Goal: Information Seeking & Learning: Learn about a topic

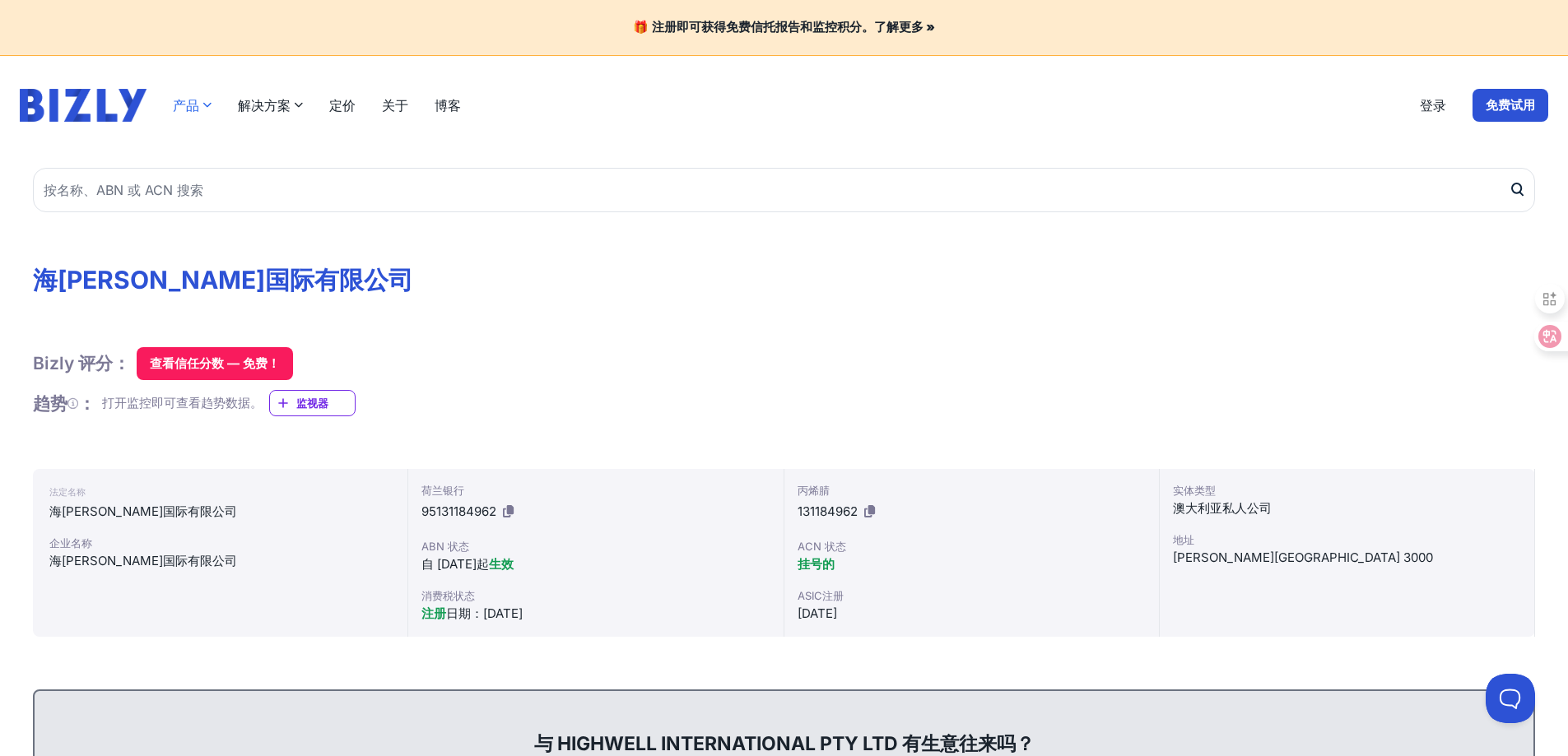
click at [207, 105] on icon "button" at bounding box center [207, 104] width 9 height 9
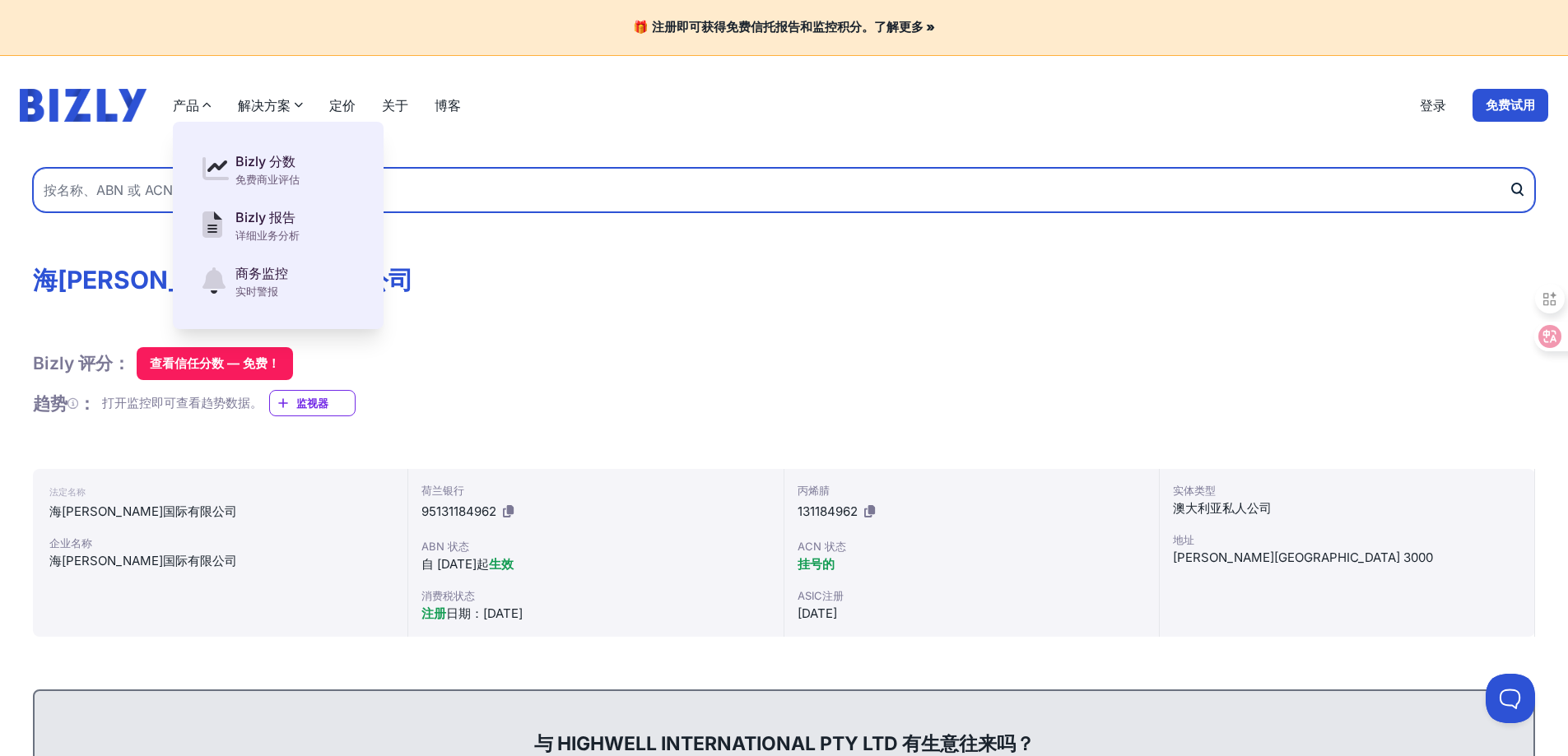
click at [603, 178] on input "text" at bounding box center [783, 190] width 1502 height 45
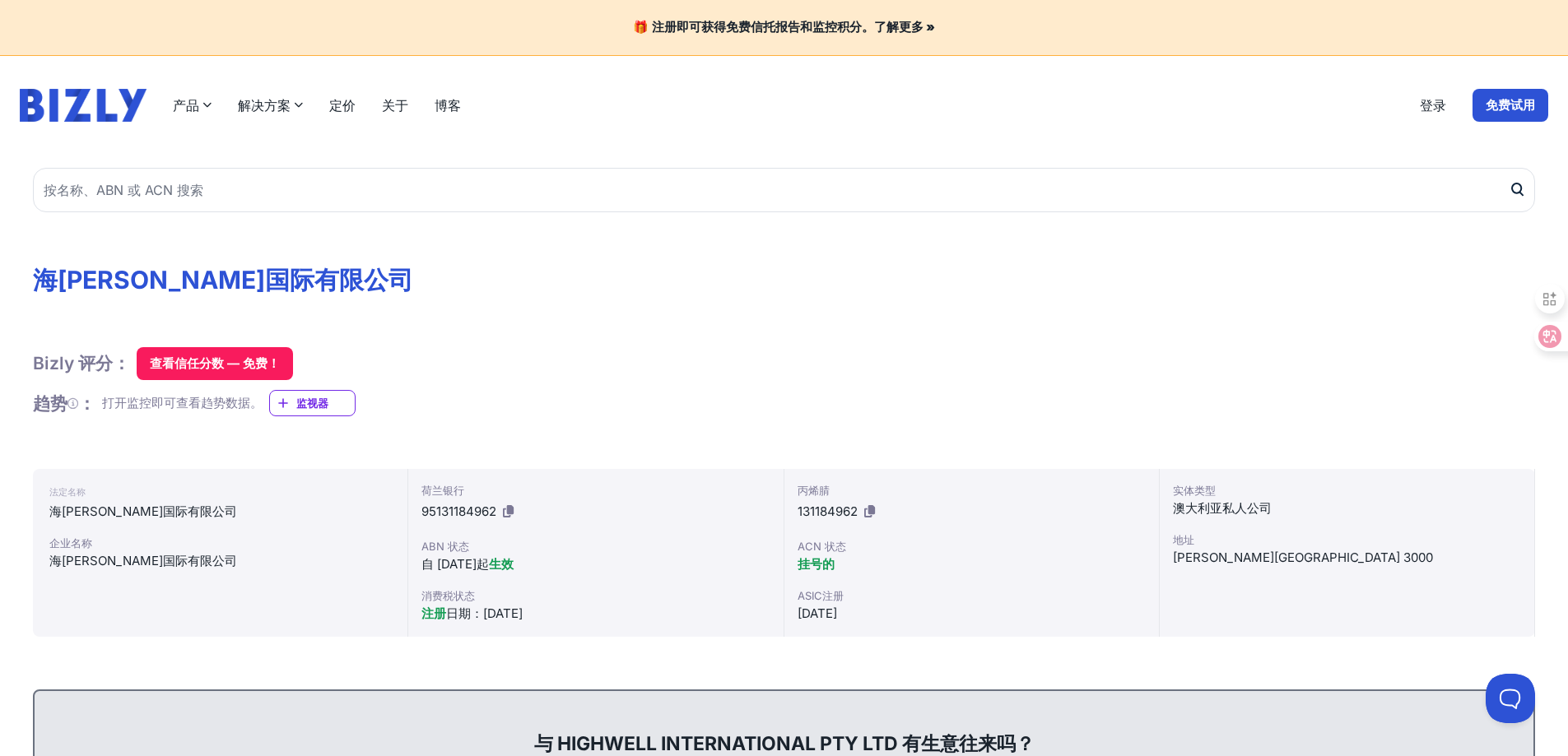
click at [295, 103] on icon "button" at bounding box center [298, 104] width 9 height 9
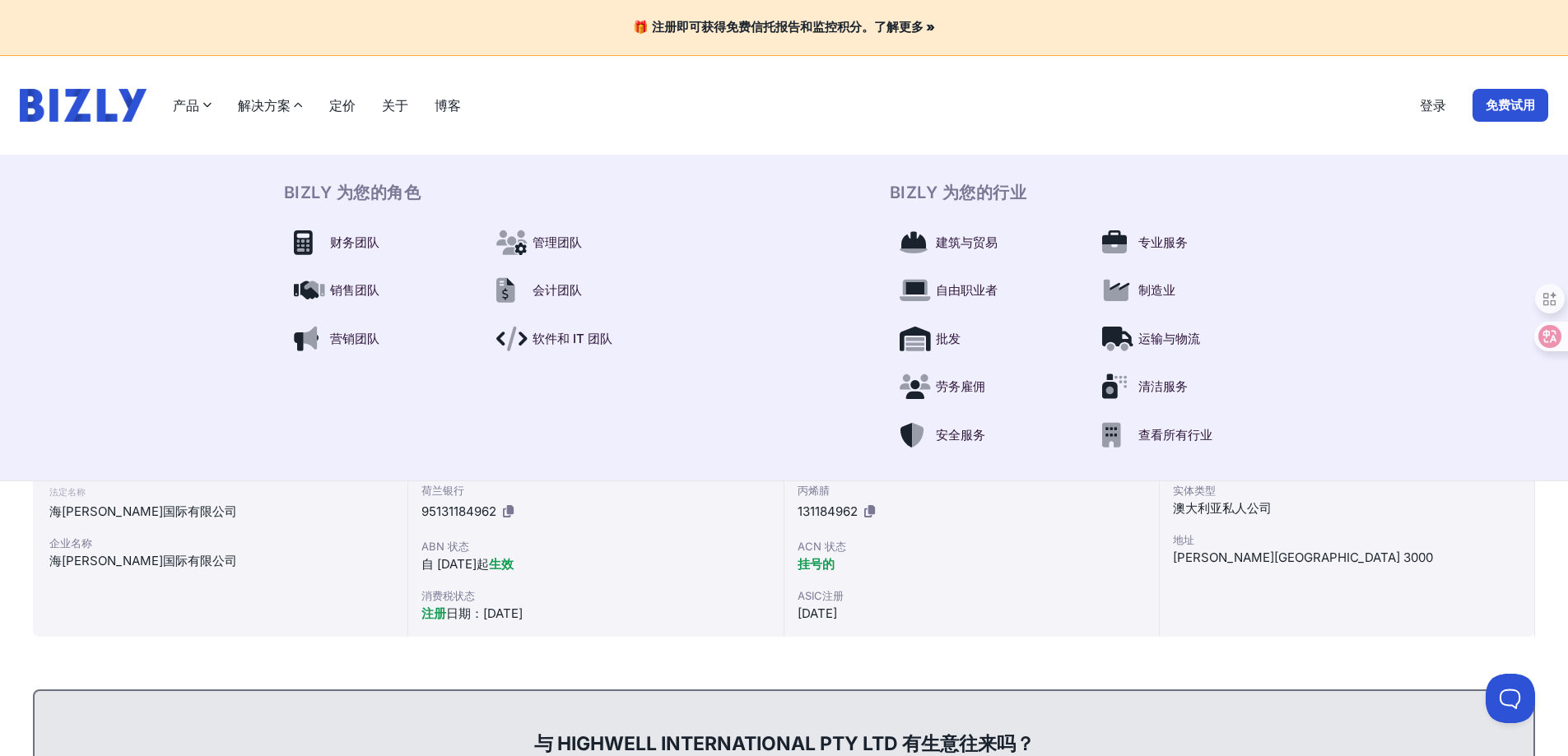
click at [444, 104] on font "博客" at bounding box center [447, 105] width 27 height 17
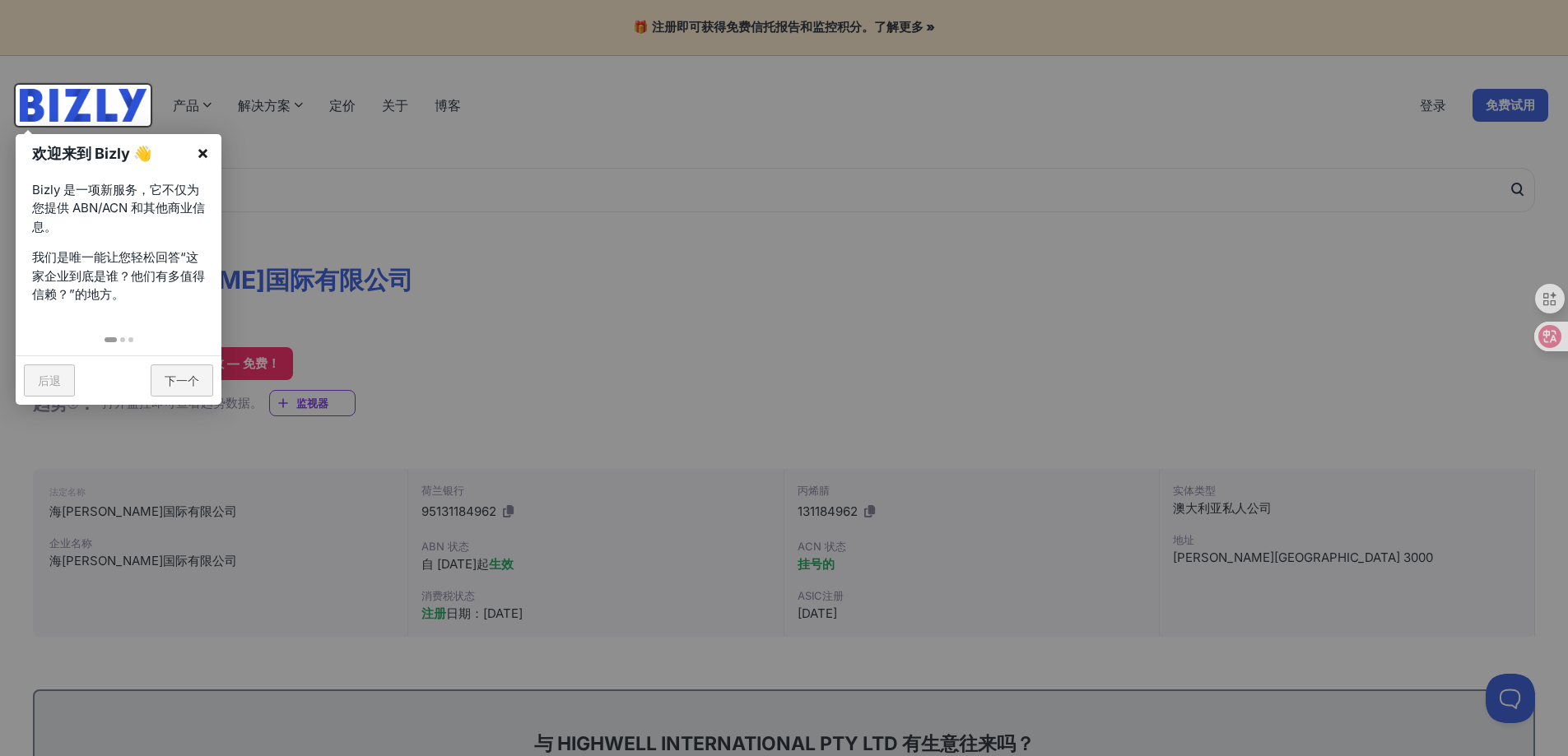
click at [208, 153] on font "×" at bounding box center [203, 152] width 12 height 22
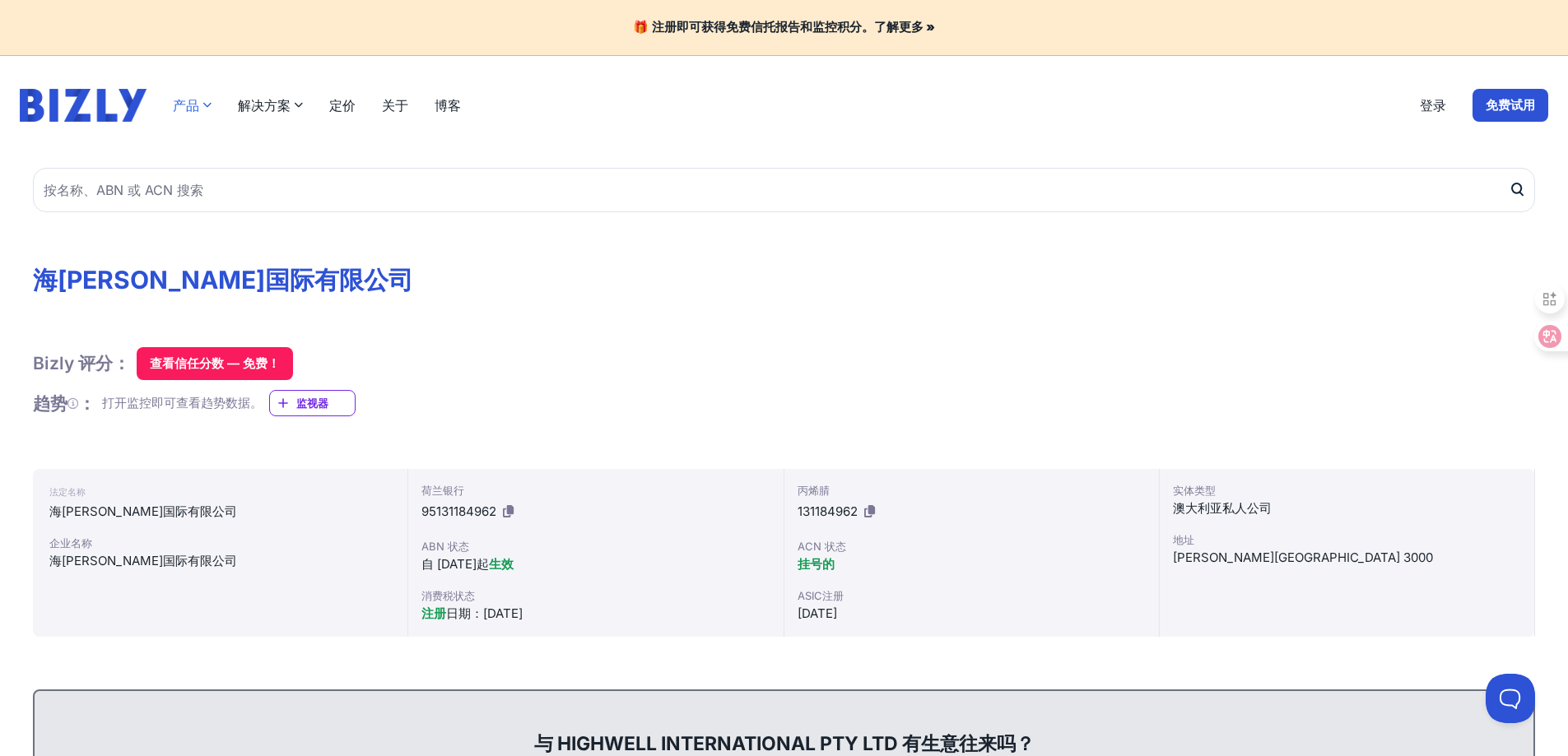
click at [194, 105] on font "产品" at bounding box center [186, 105] width 27 height 17
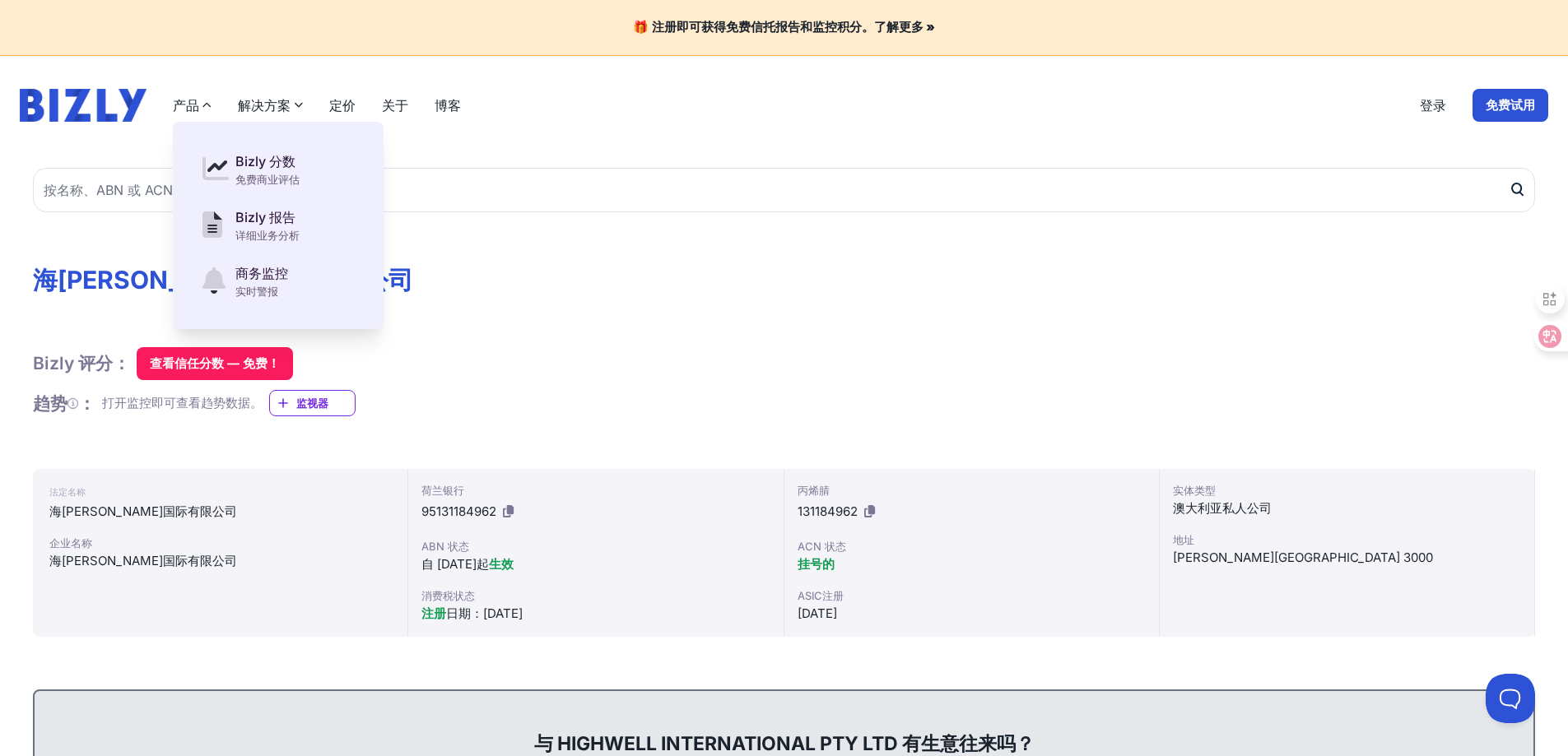
click at [509, 290] on h1 "海威尔国际有限公司" at bounding box center [783, 280] width 1502 height 30
